Goal: Check status: Check status

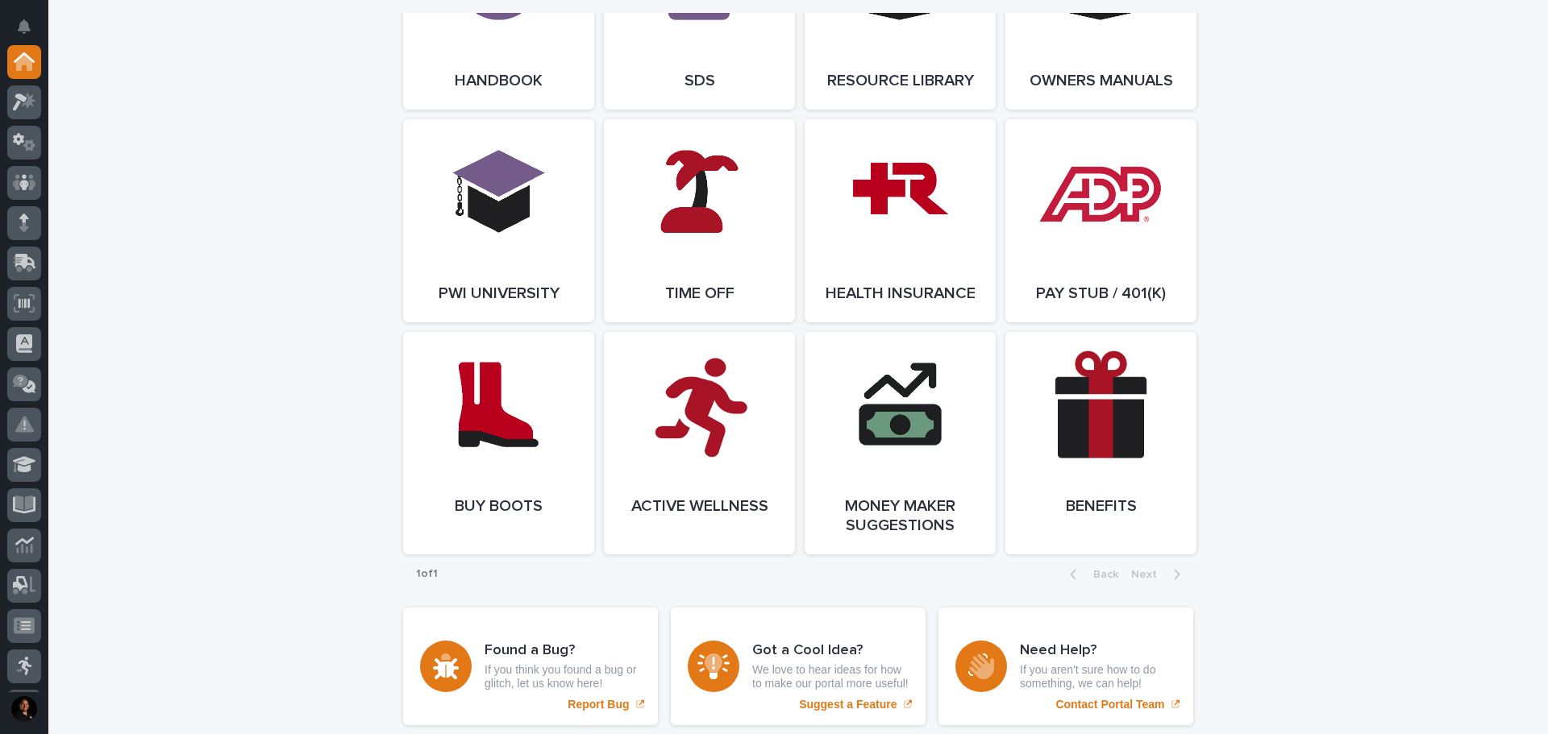
scroll to position [2257, 0]
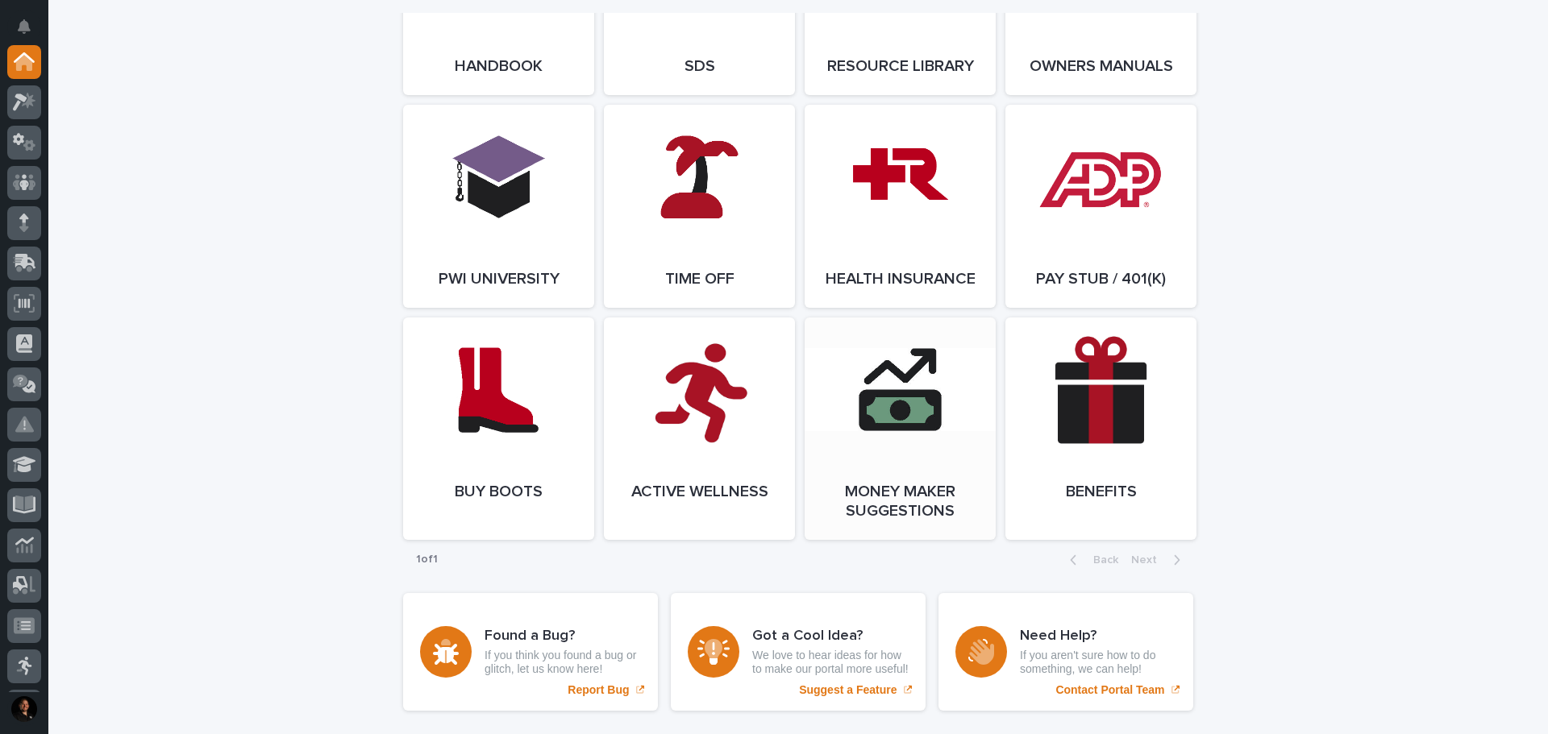
click at [869, 418] on link "Open Link" at bounding box center [900, 429] width 191 height 223
click at [30, 260] on icon at bounding box center [24, 263] width 23 height 19
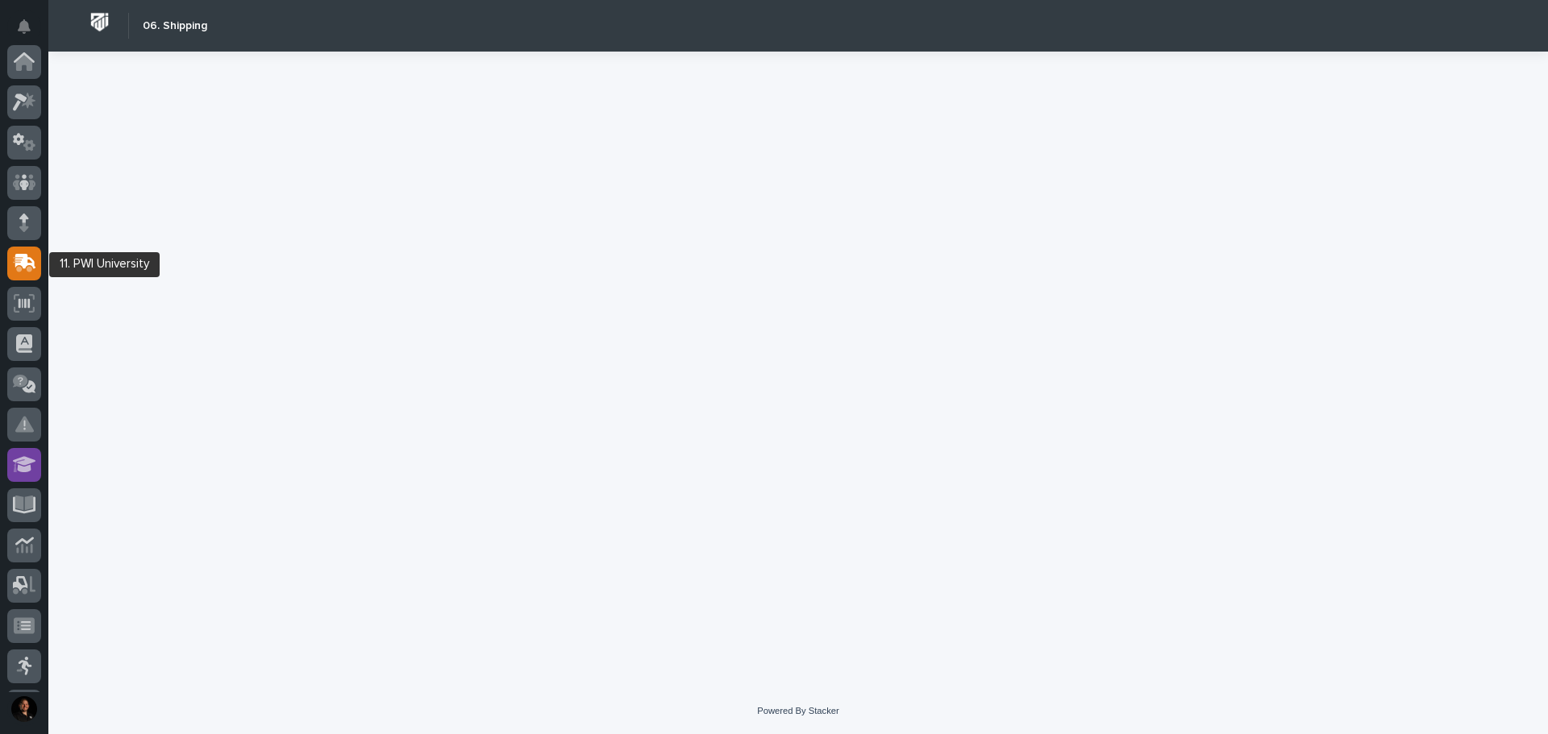
scroll to position [202, 0]
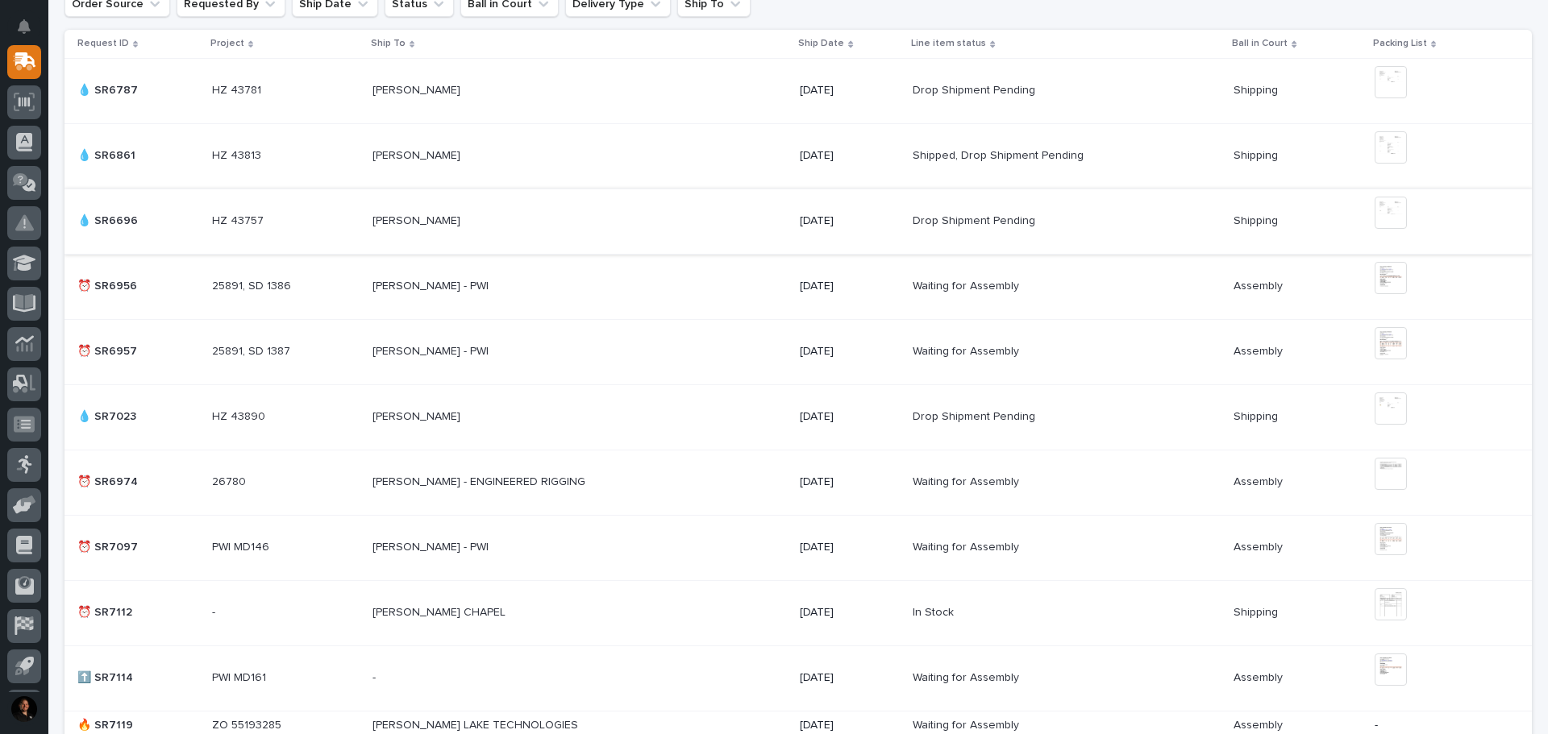
scroll to position [726, 0]
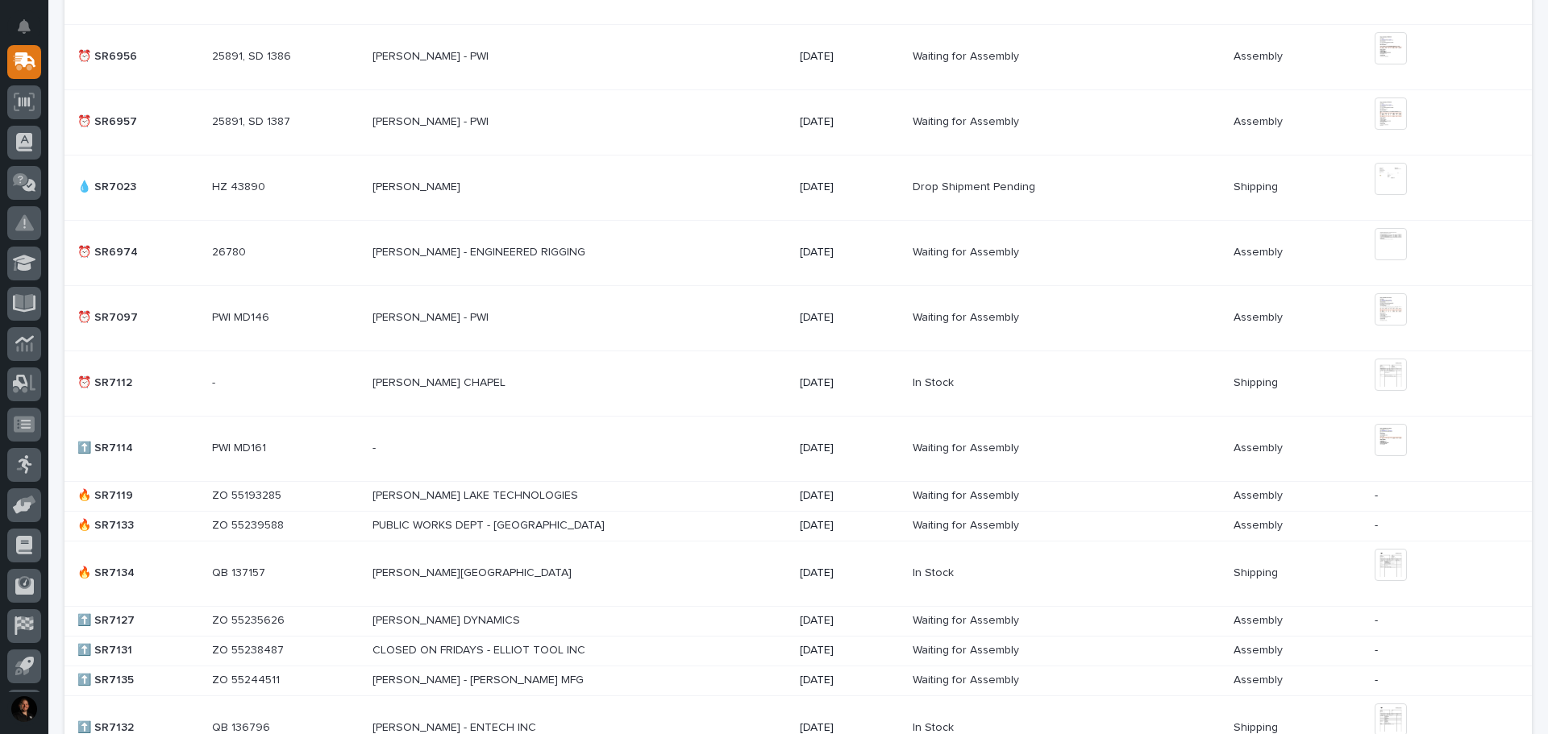
click at [366, 572] on td "[PERSON_NAME][GEOGRAPHIC_DATA] [PERSON_NAME][GEOGRAPHIC_DATA]" at bounding box center [580, 573] width 428 height 65
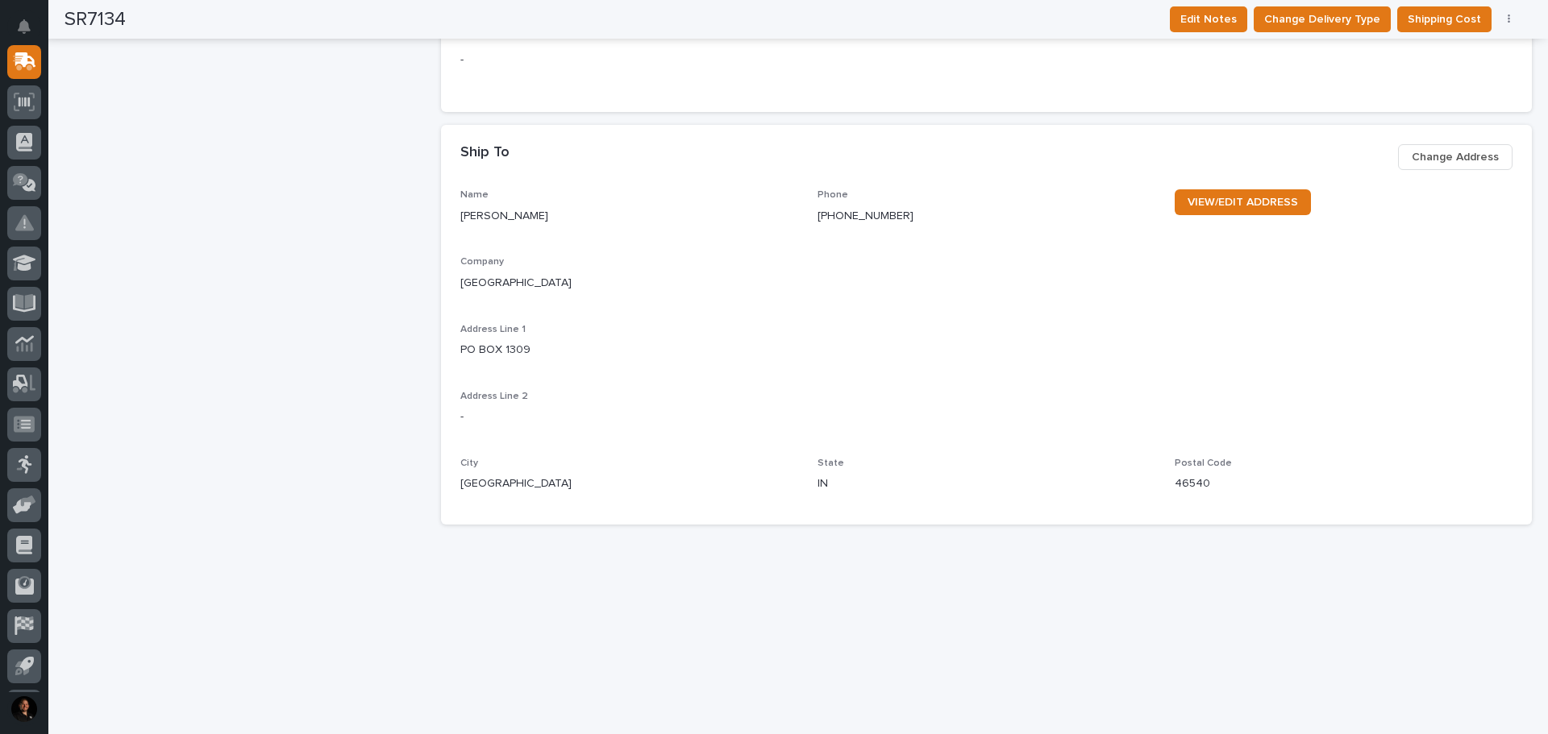
scroll to position [365, 0]
